Goal: Information Seeking & Learning: Learn about a topic

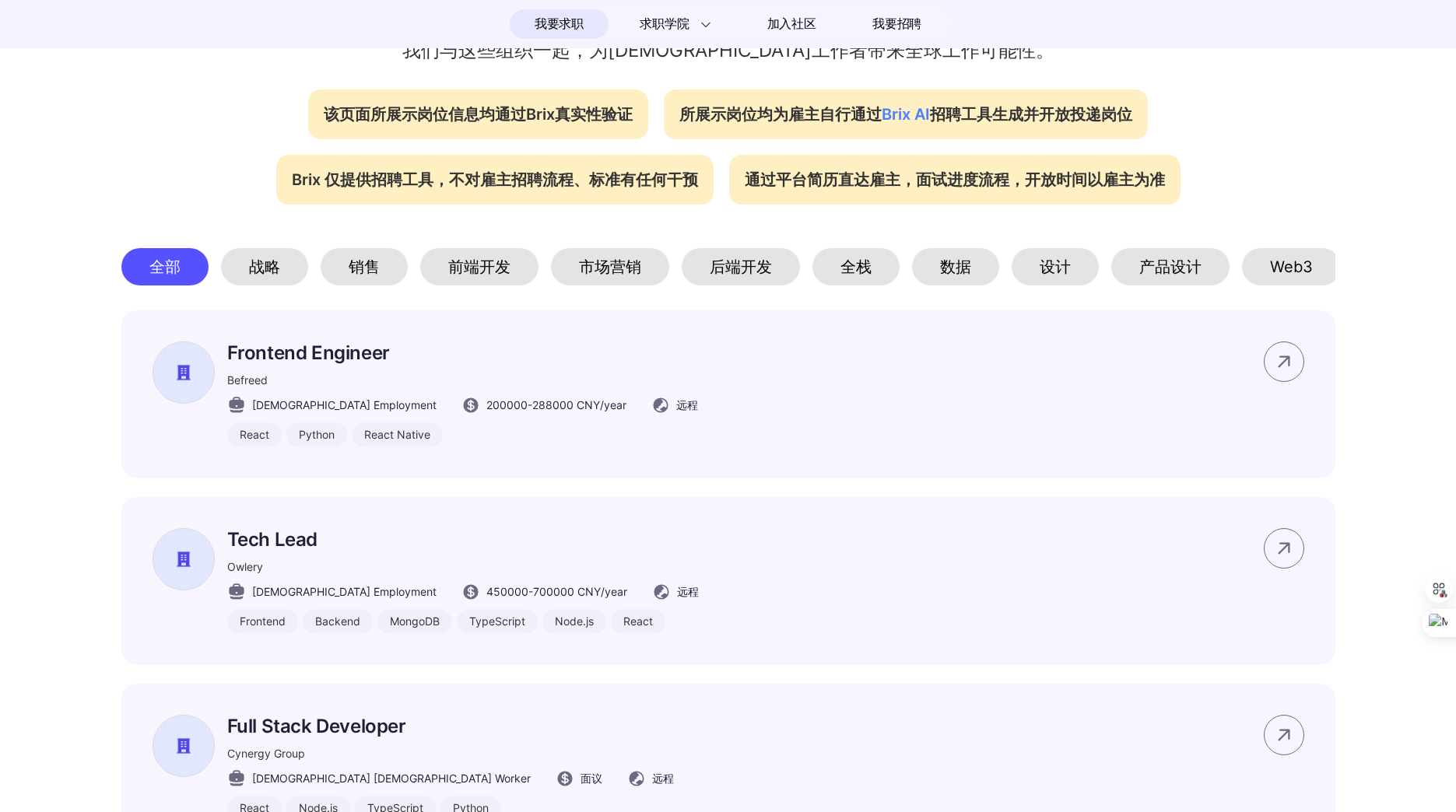
scroll to position [0, 105]
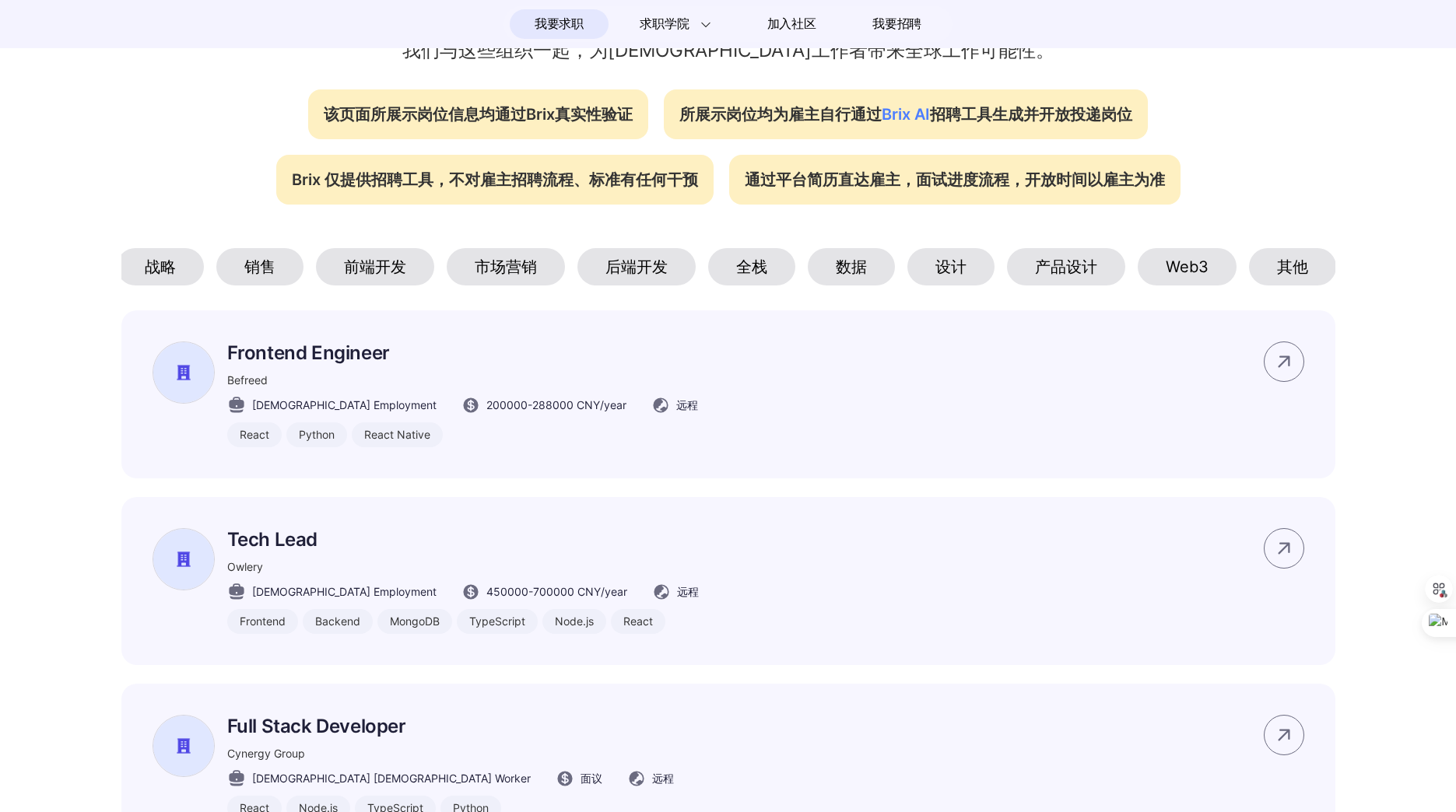
click at [966, 260] on div "设计" at bounding box center [950, 267] width 87 height 37
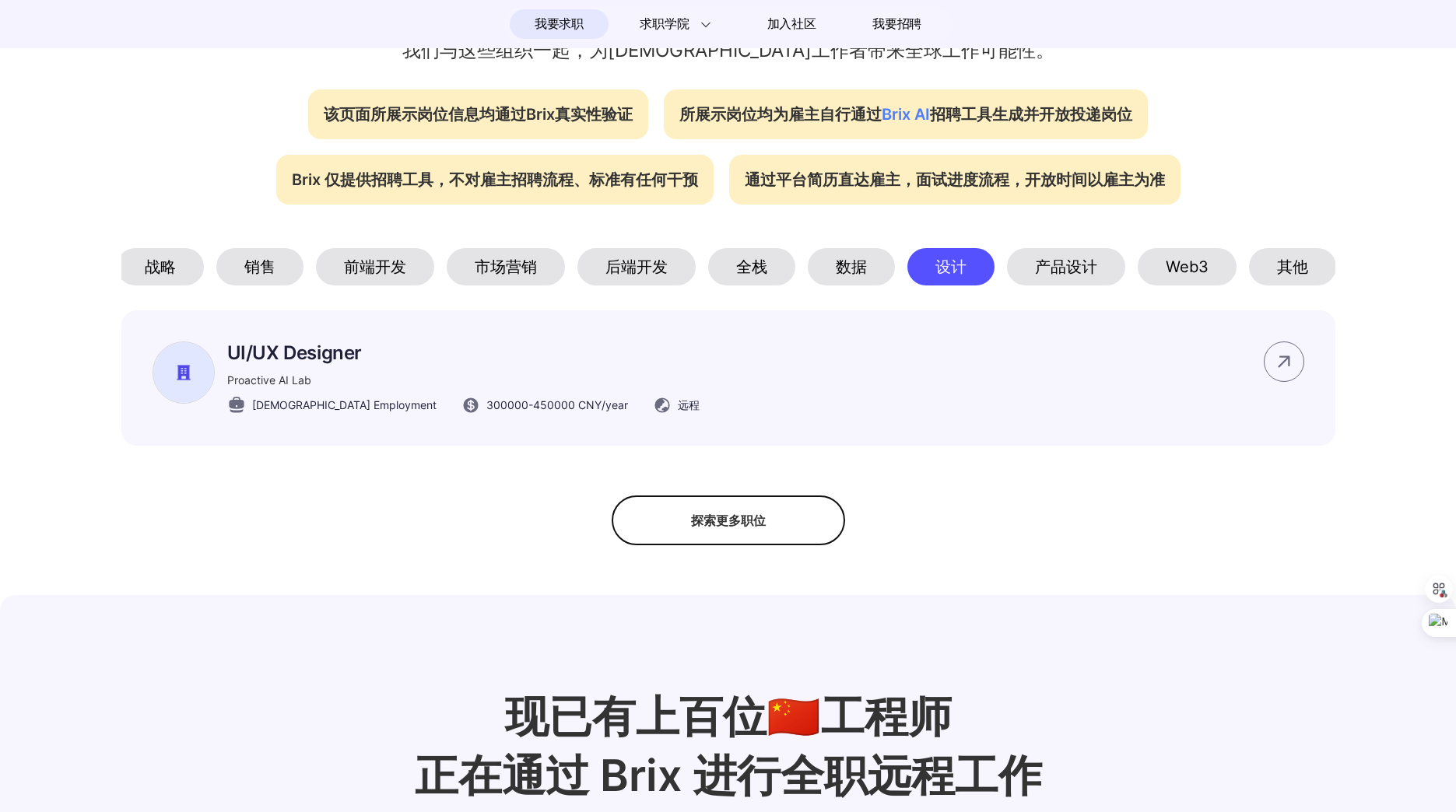
click at [1183, 266] on div "Web3" at bounding box center [1187, 267] width 99 height 37
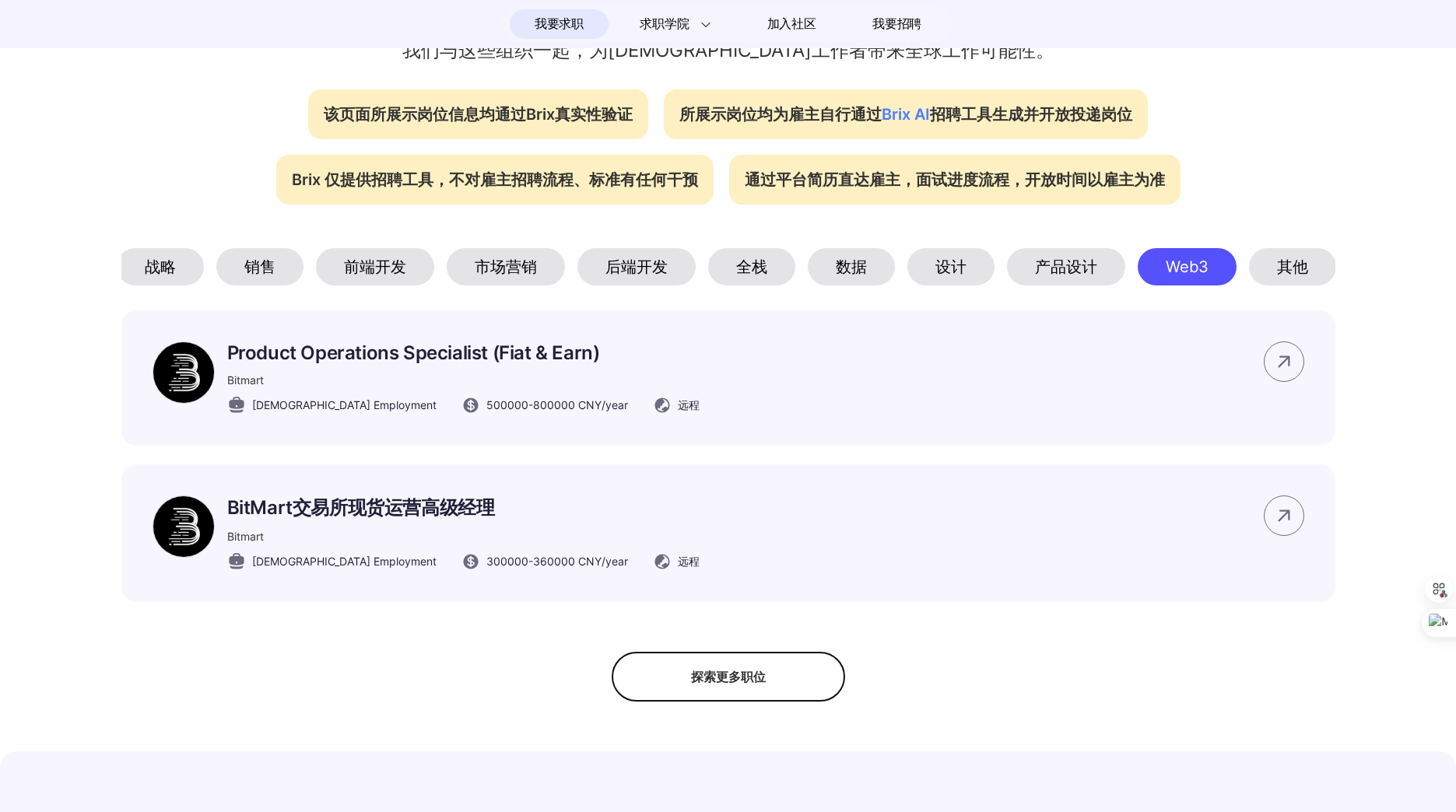
click at [1308, 261] on div "其他" at bounding box center [1292, 267] width 87 height 37
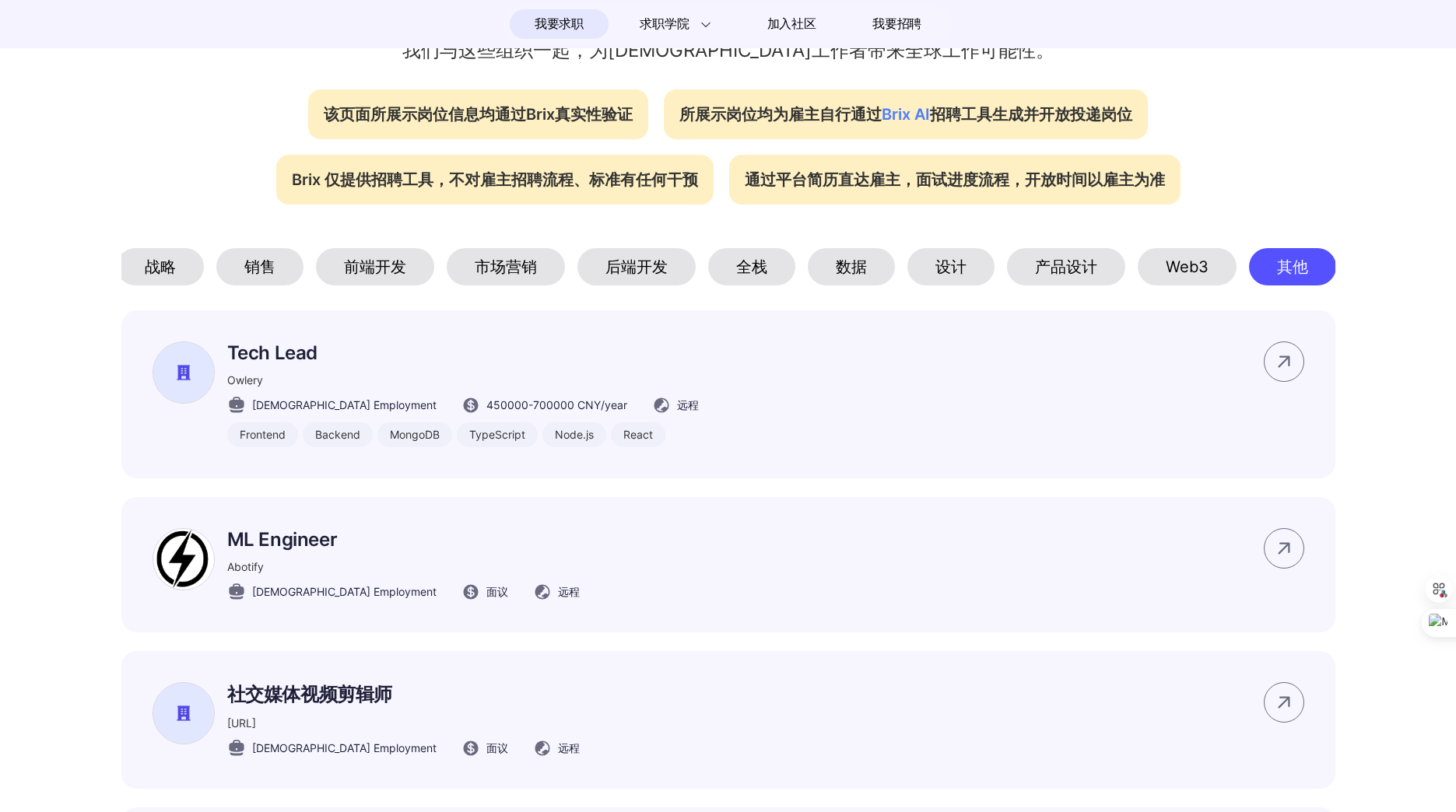
click at [1086, 259] on div "产品设计" at bounding box center [1065, 267] width 118 height 37
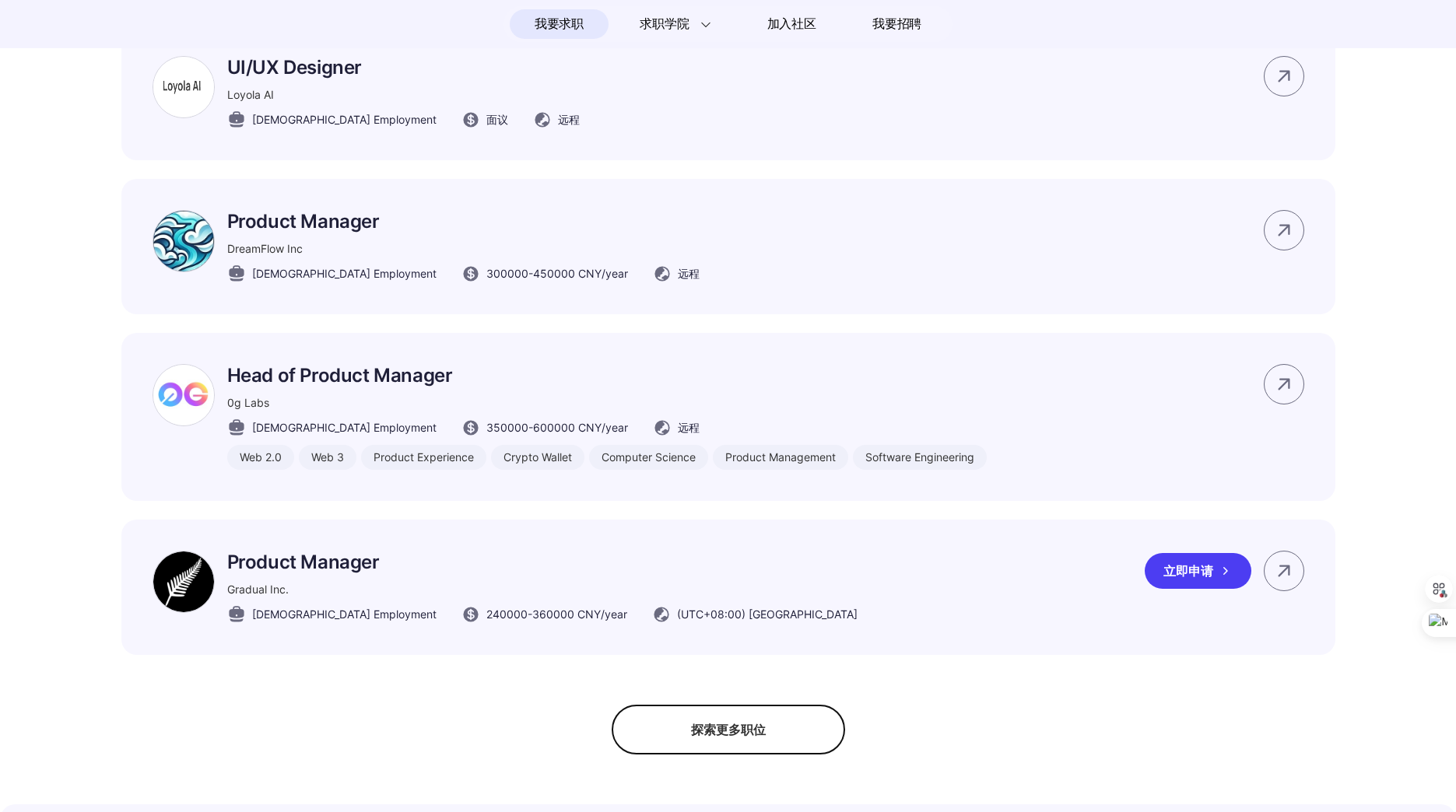
scroll to position [933, 0]
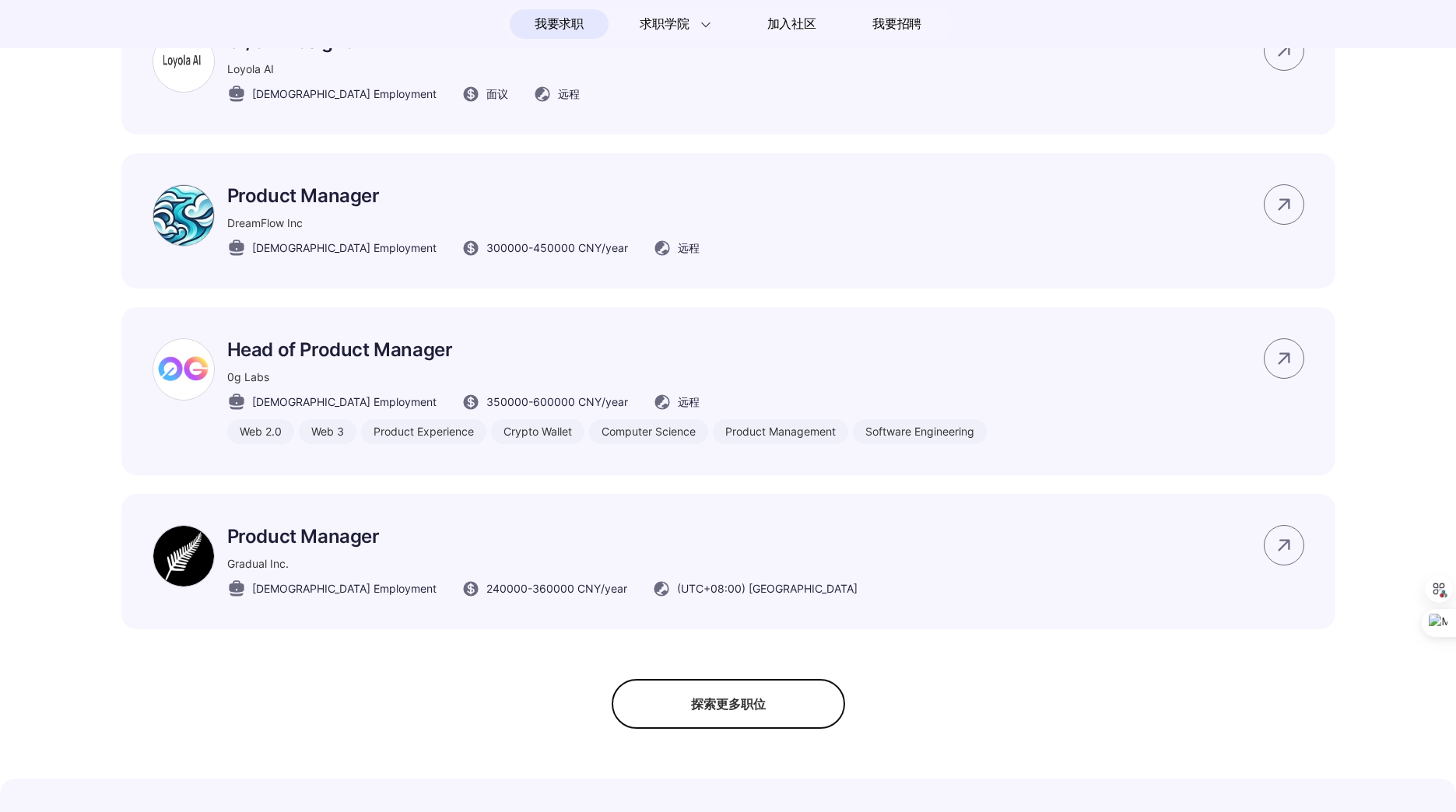
click at [737, 707] on div "探索更多职位" at bounding box center [728, 704] width 233 height 50
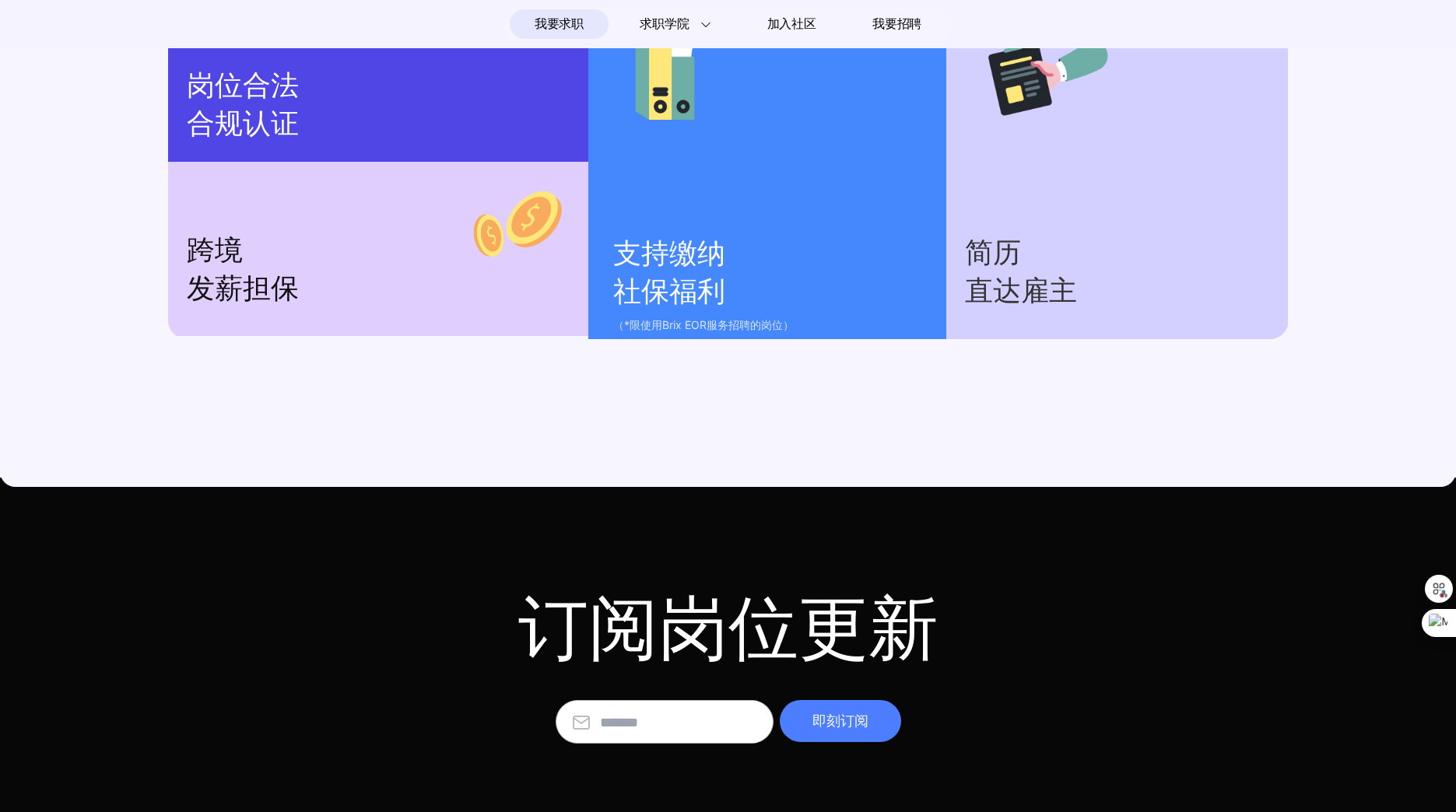
scroll to position [2038, 0]
click at [712, 706] on input "text" at bounding box center [678, 722] width 157 height 42
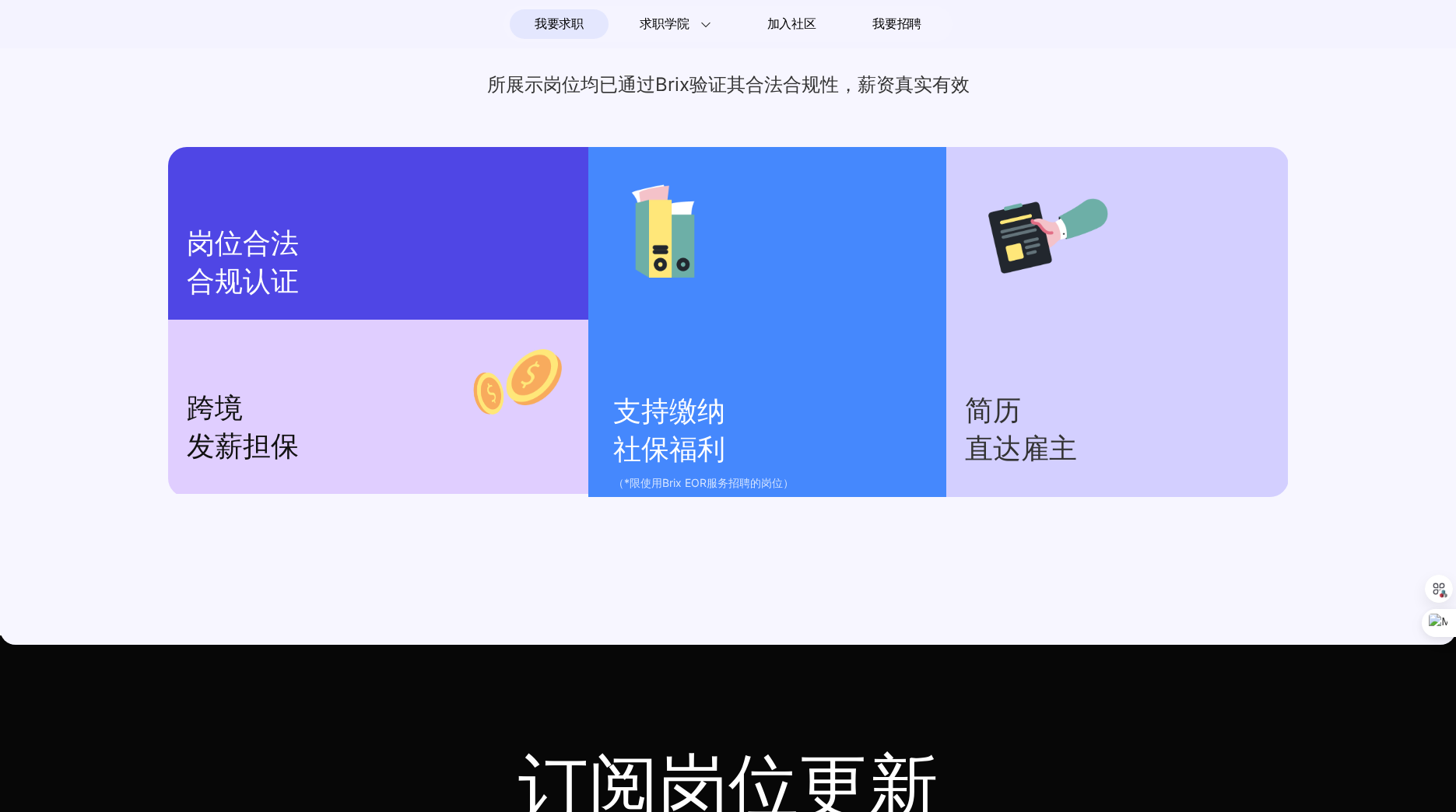
scroll to position [1649, 0]
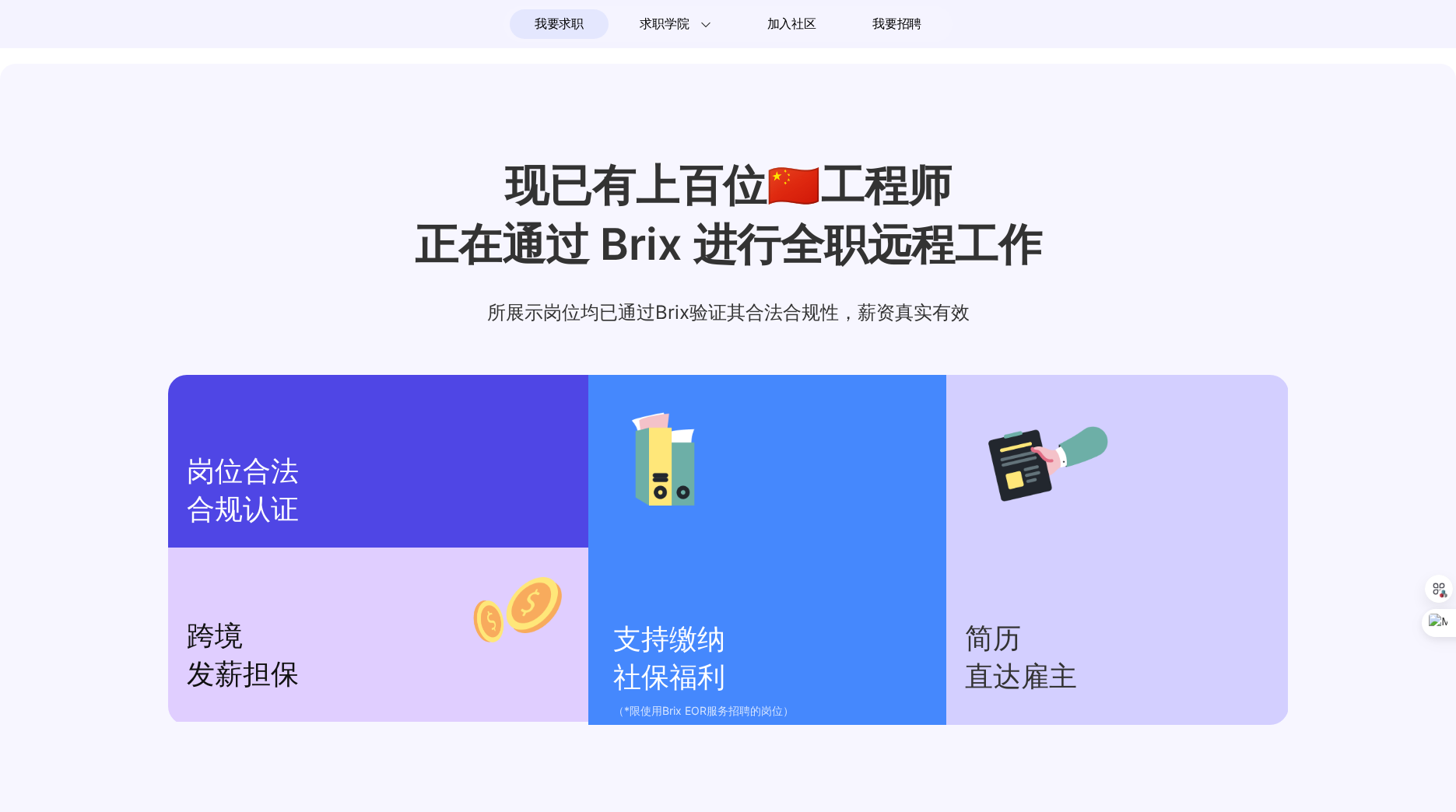
click at [580, 30] on span "我要求职" at bounding box center [559, 24] width 49 height 25
click at [798, 25] on span "加入社区" at bounding box center [791, 24] width 49 height 25
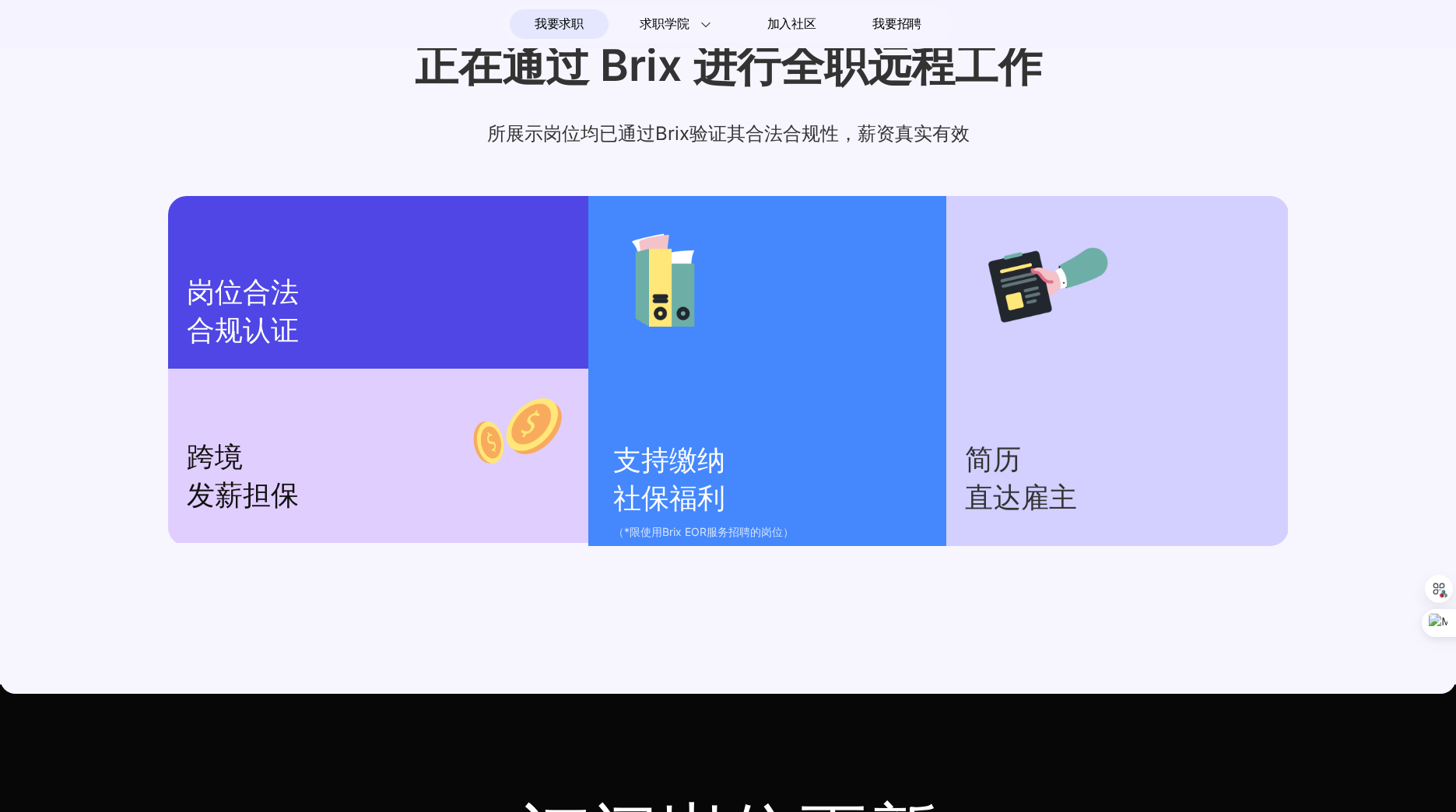
scroll to position [2038, 0]
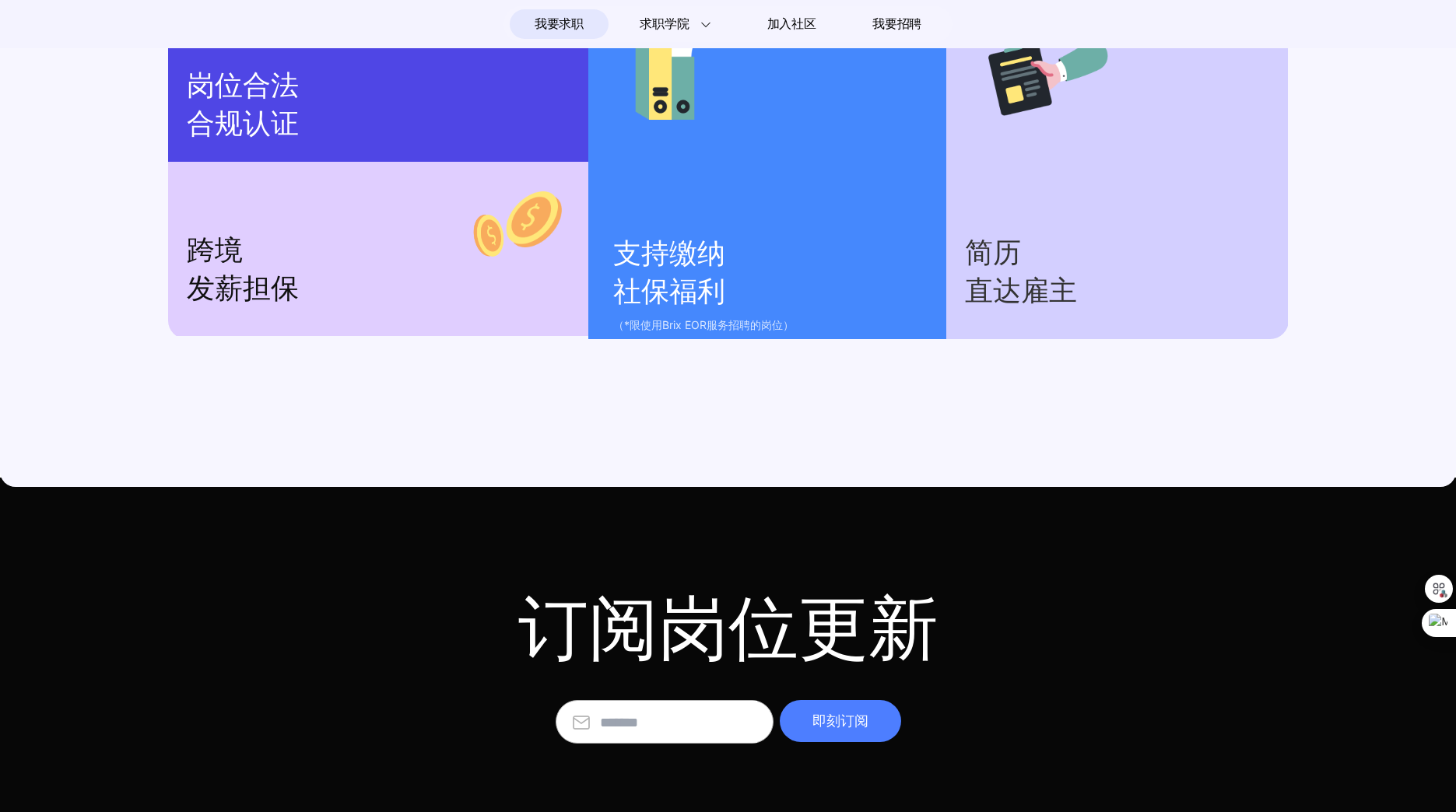
click at [660, 724] on input "text" at bounding box center [678, 722] width 157 height 42
type input "**********"
click at [843, 717] on div "即刻订阅" at bounding box center [840, 721] width 121 height 42
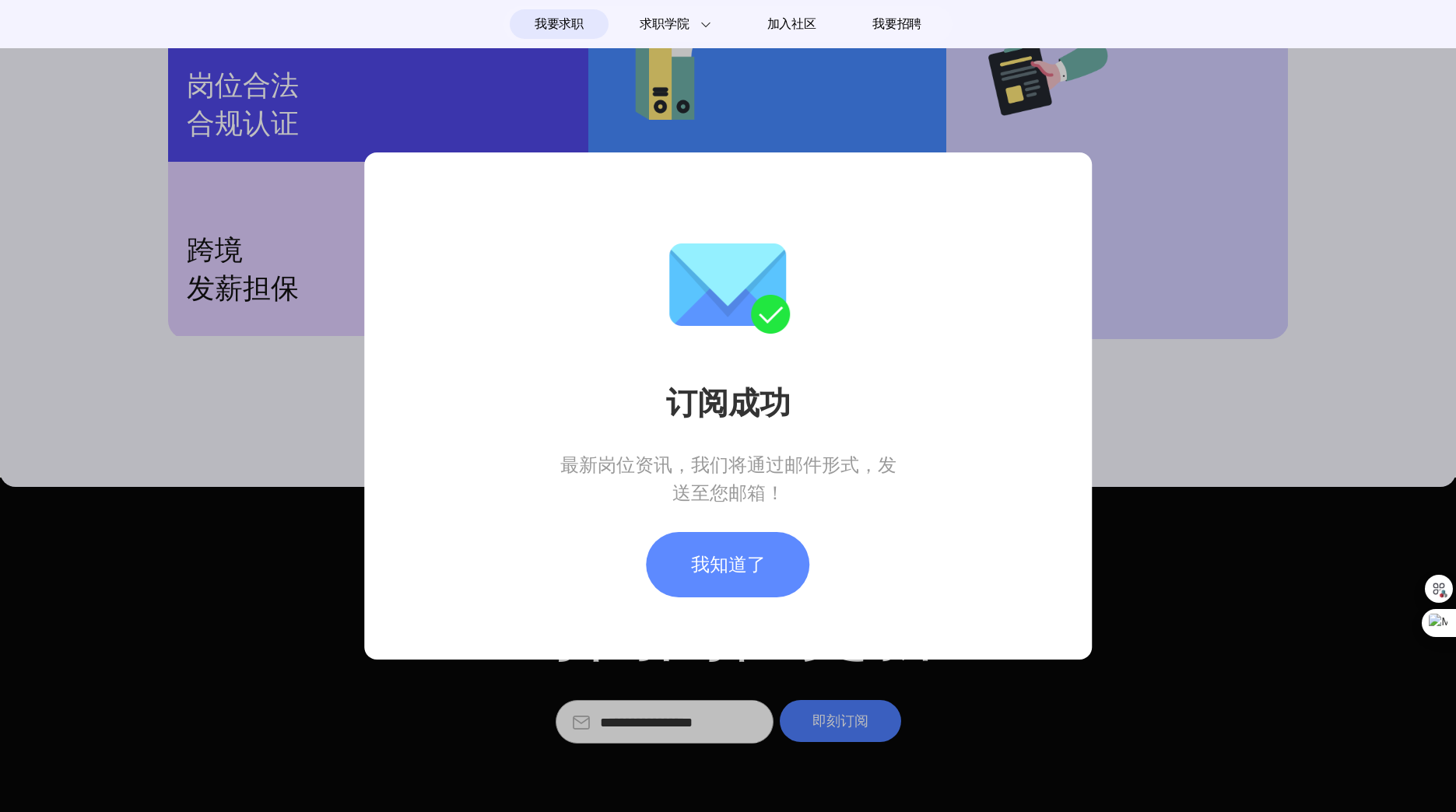
click at [739, 579] on div "我知道了" at bounding box center [728, 564] width 163 height 65
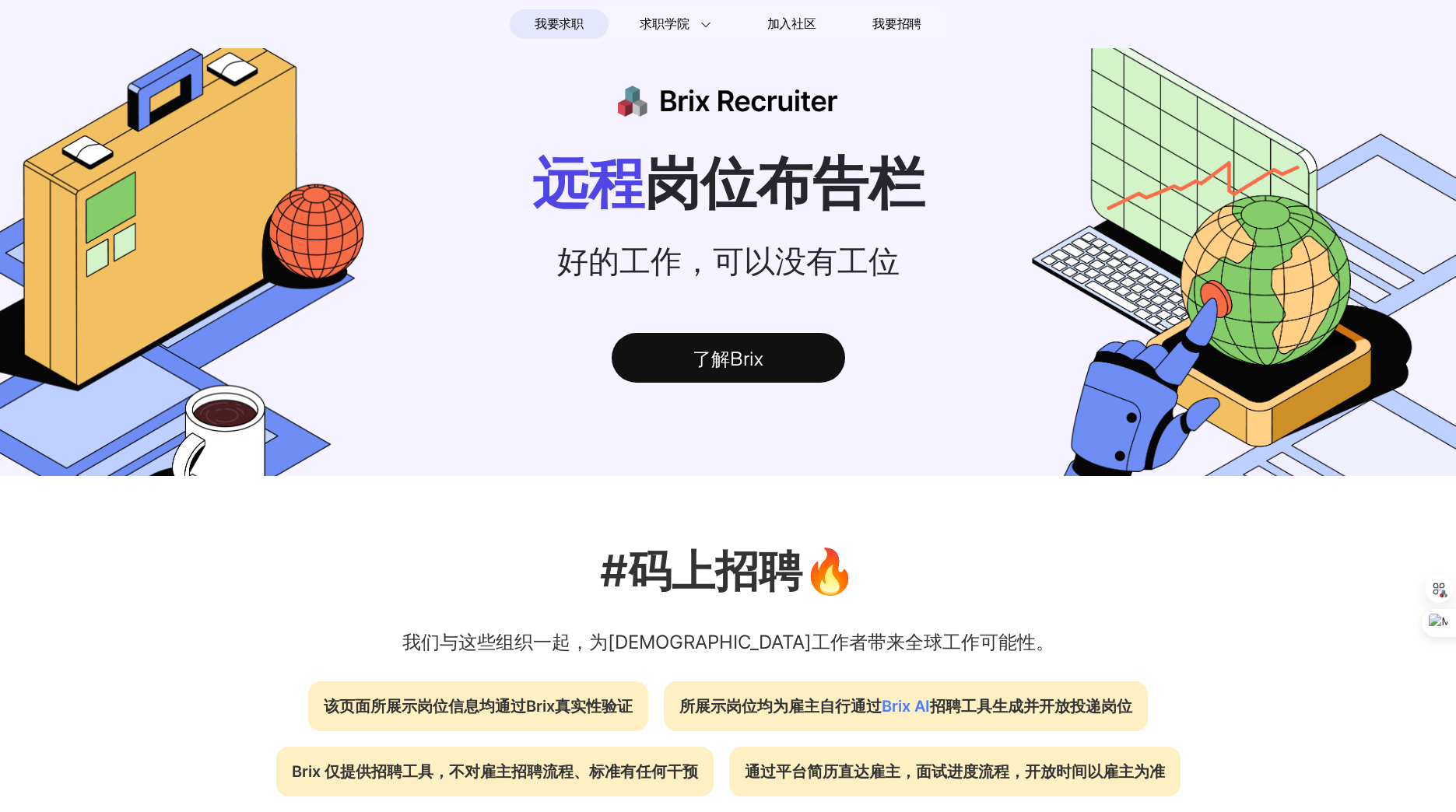
scroll to position [0, 0]
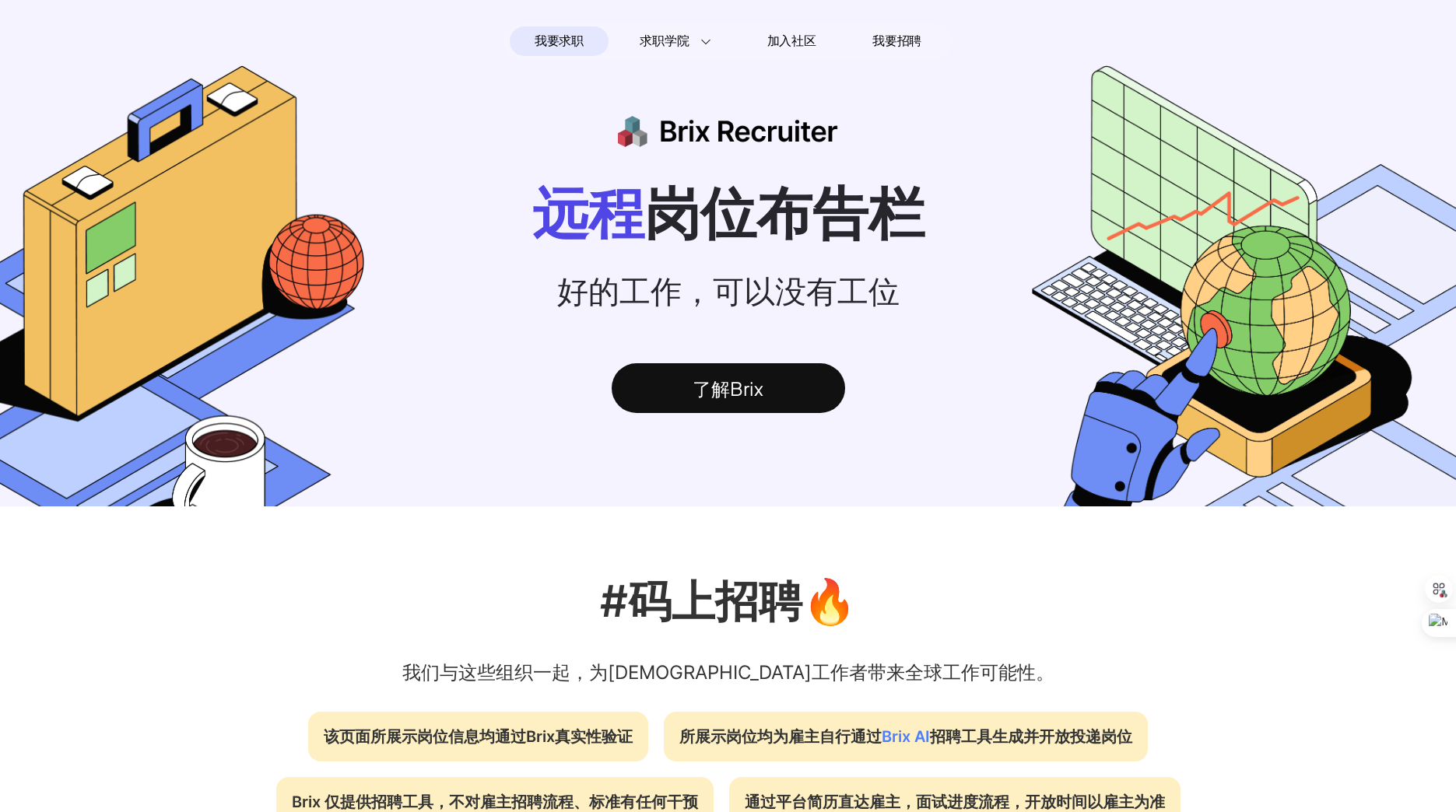
click at [804, 388] on div "了解Brix" at bounding box center [728, 388] width 233 height 50
click at [751, 408] on div "了解Brix" at bounding box center [728, 388] width 233 height 50
